Goal: Information Seeking & Learning: Find specific fact

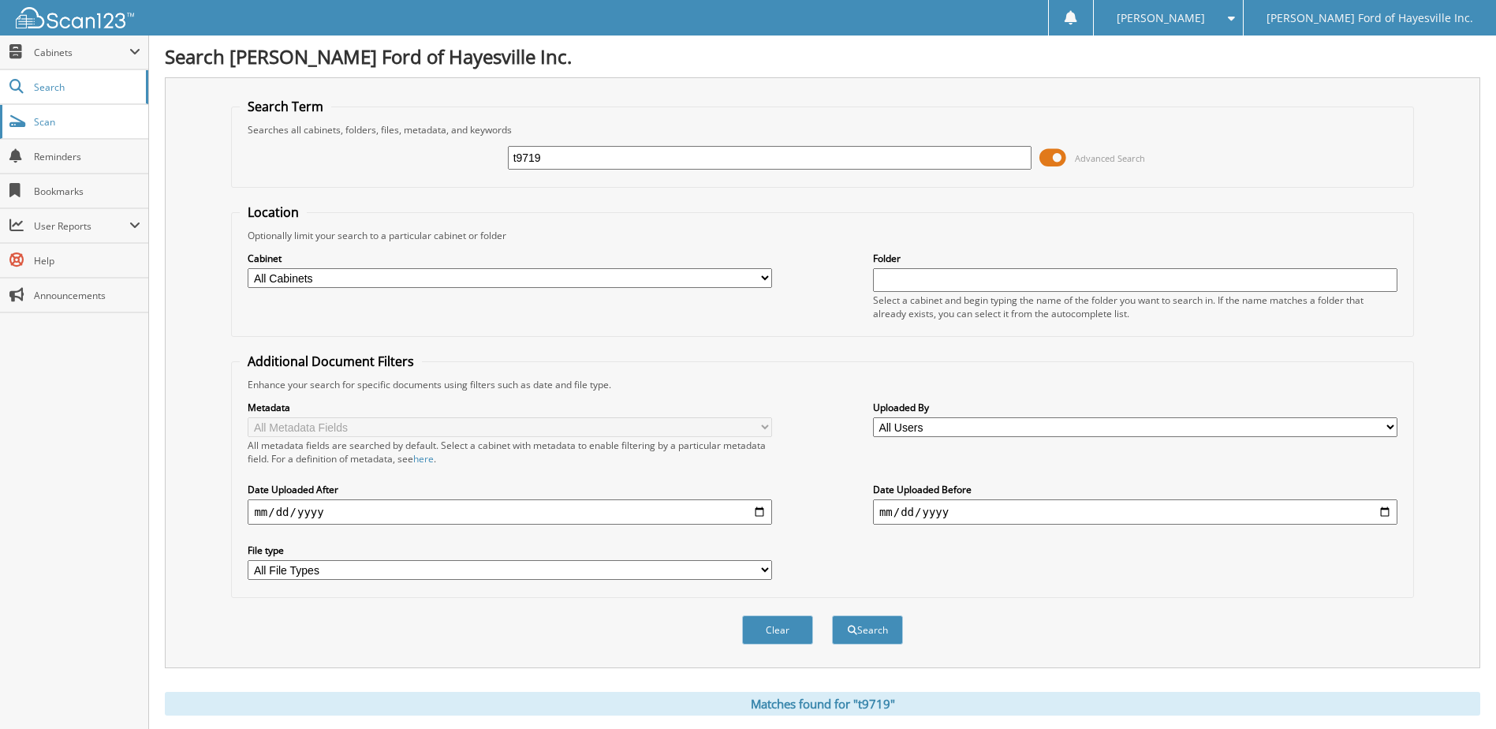
click at [47, 121] on span "Scan" at bounding box center [87, 121] width 106 height 13
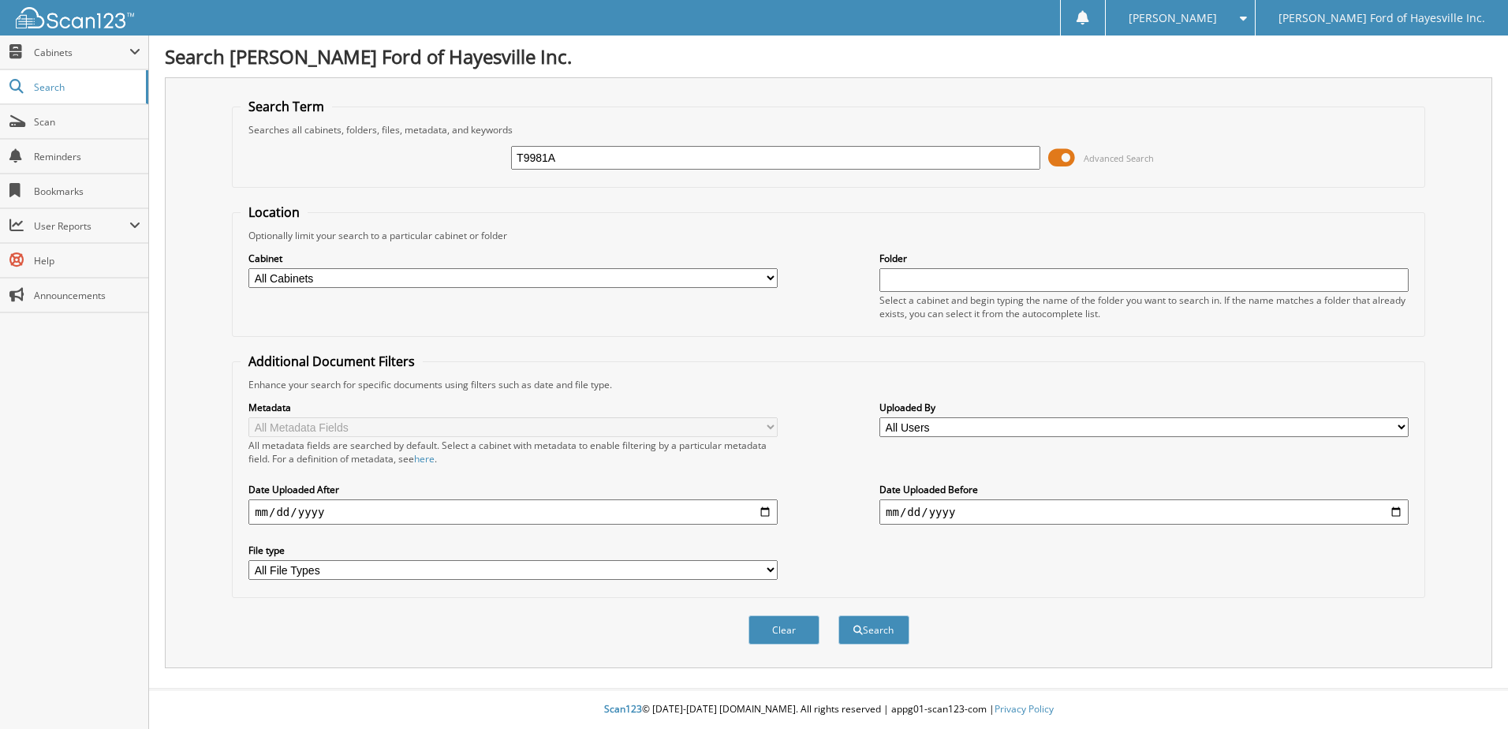
type input "T9981A"
click at [838, 615] on button "Search" at bounding box center [873, 629] width 71 height 29
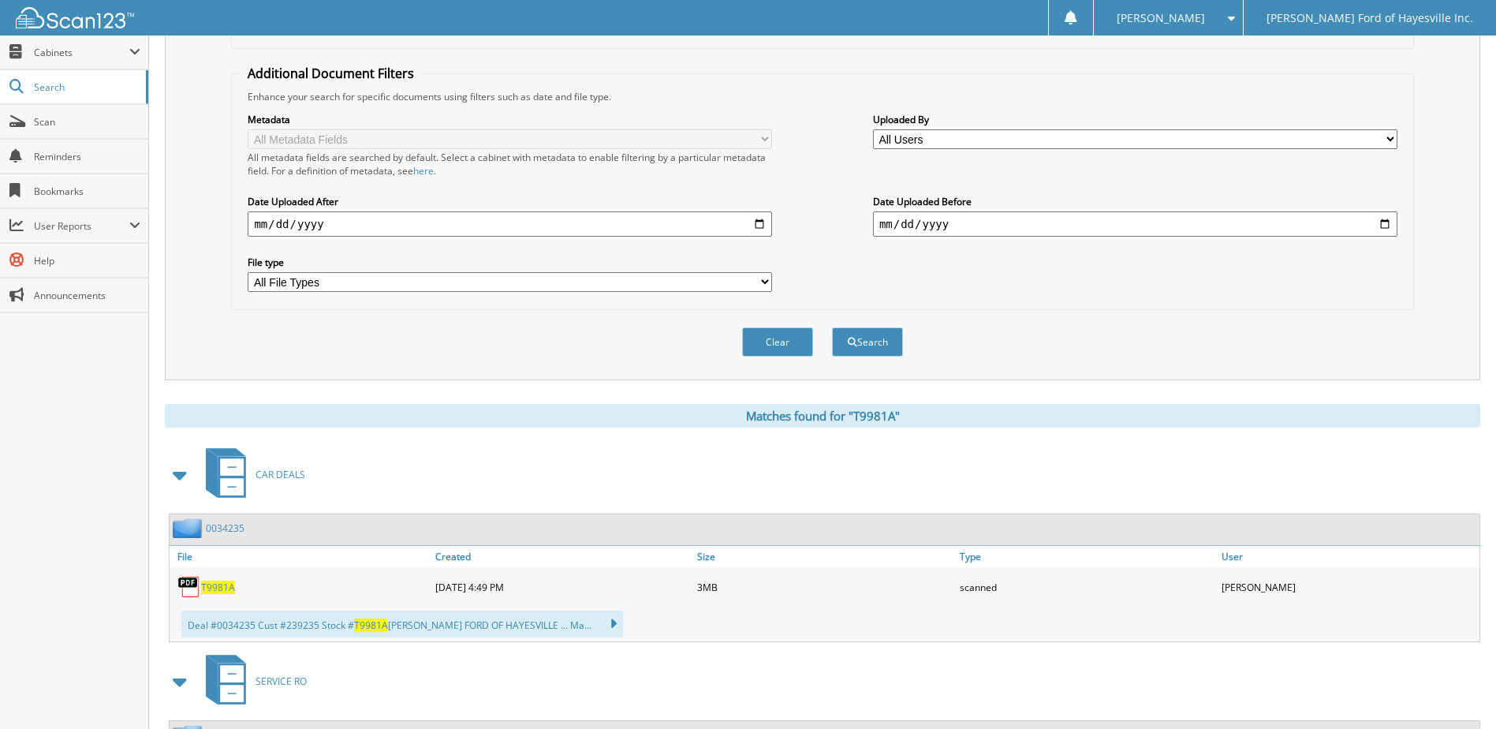
scroll to position [456, 0]
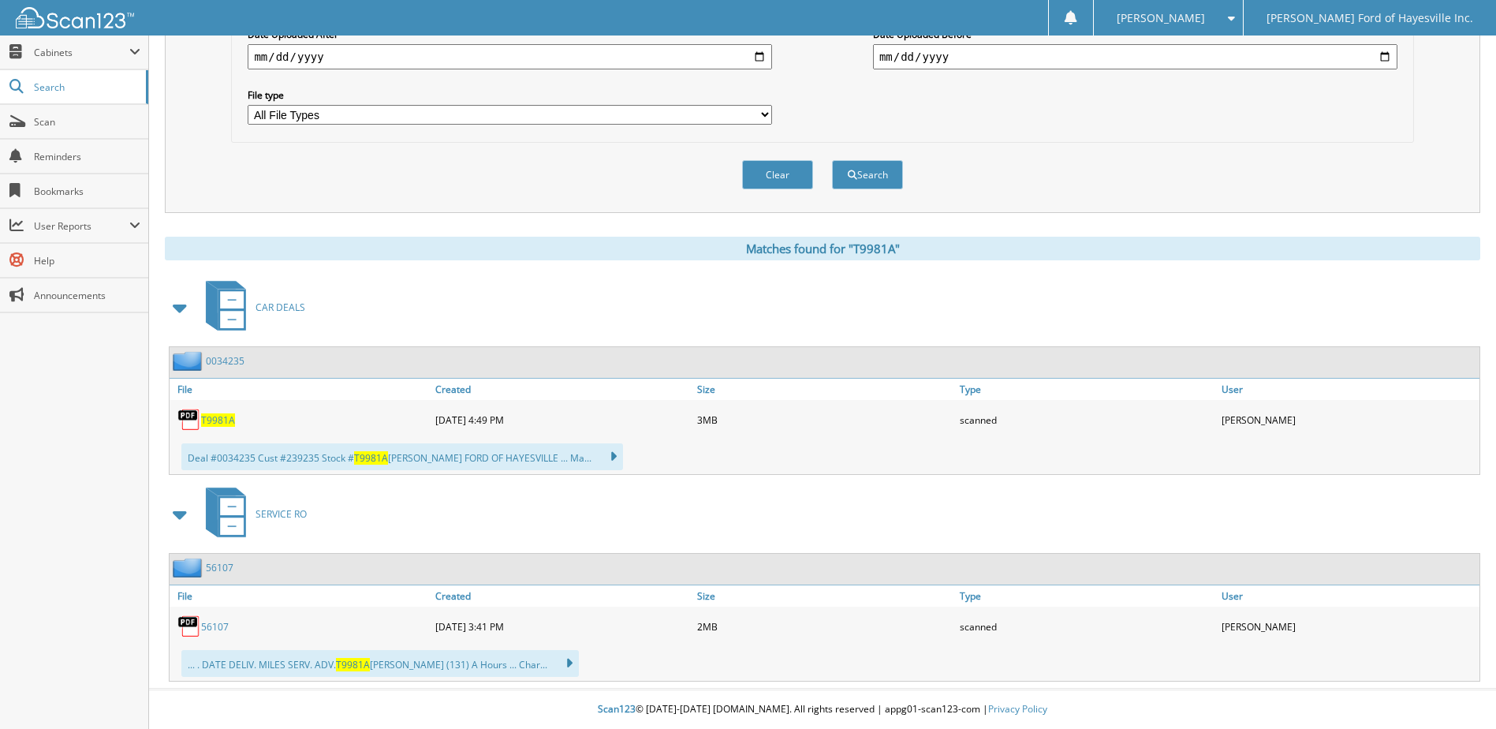
click at [214, 420] on span "T9981A" at bounding box center [218, 419] width 34 height 13
click at [222, 625] on link "56107" at bounding box center [215, 626] width 28 height 13
click at [216, 420] on span "T9981A" at bounding box center [218, 419] width 34 height 13
